Goal: Transaction & Acquisition: Book appointment/travel/reservation

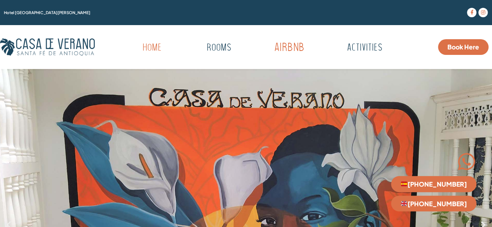
click at [294, 51] on link "Airbnb" at bounding box center [290, 48] width 78 height 22
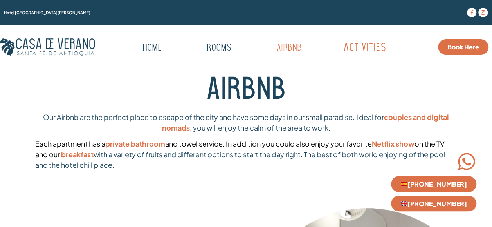
click at [384, 54] on link "Activities" at bounding box center [365, 48] width 90 height 22
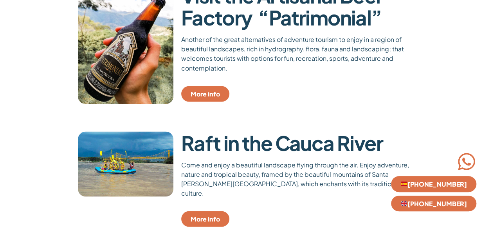
scroll to position [682, 0]
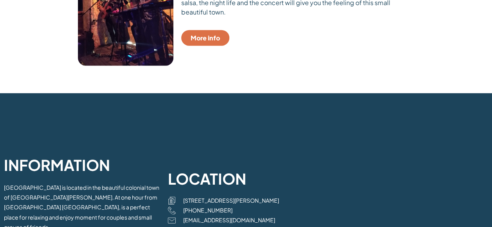
scroll to position [1019, 0]
